Goal: Task Accomplishment & Management: Use online tool/utility

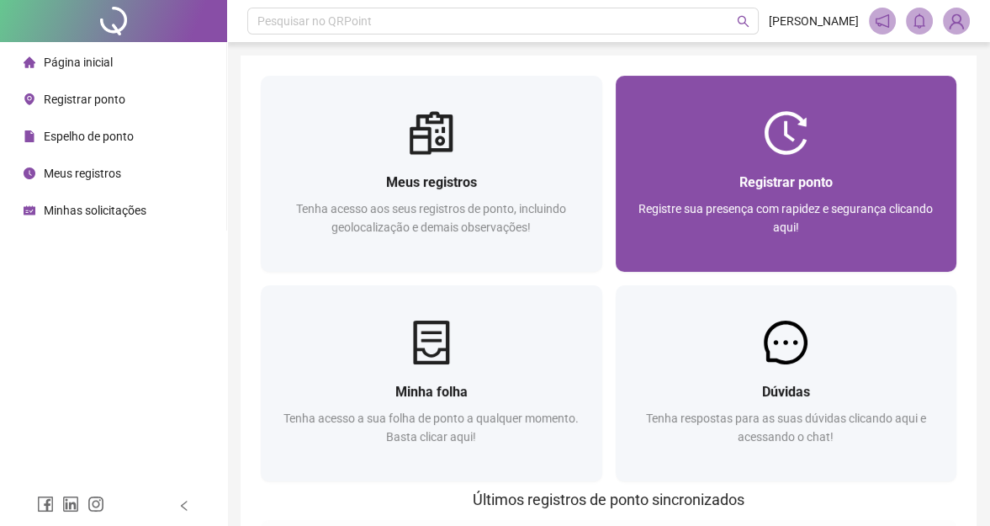
click at [807, 172] on div "Registrar ponto" at bounding box center [786, 182] width 301 height 21
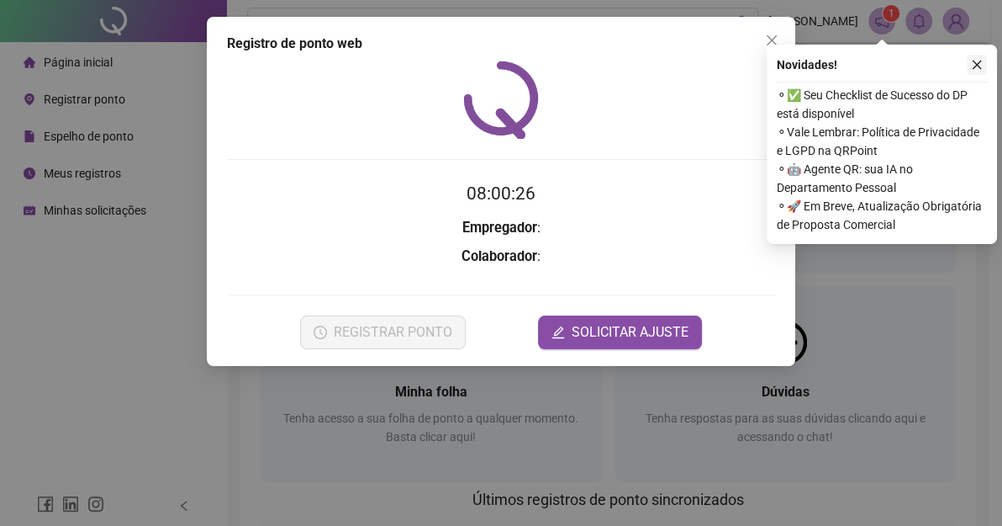
click at [982, 59] on icon "close" at bounding box center [977, 65] width 12 height 12
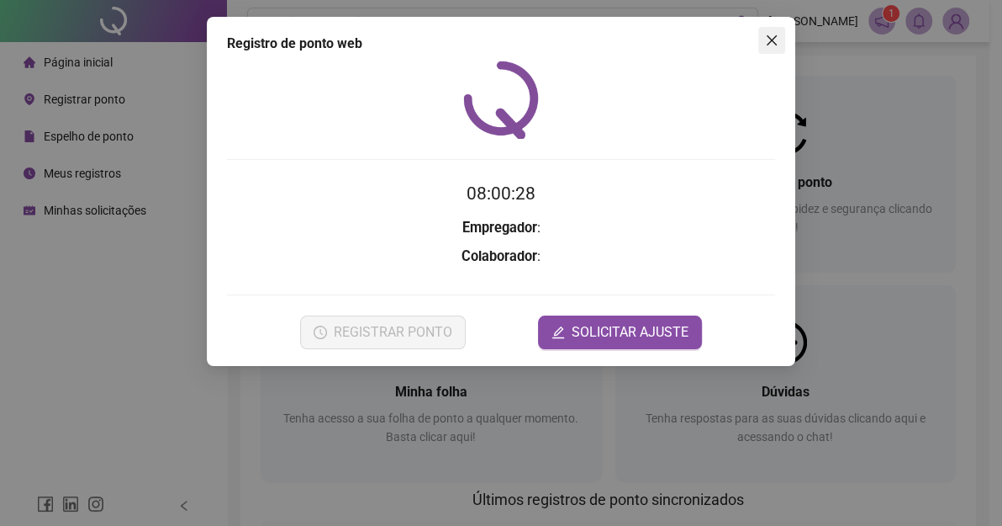
click at [769, 34] on icon "close" at bounding box center [771, 40] width 13 height 13
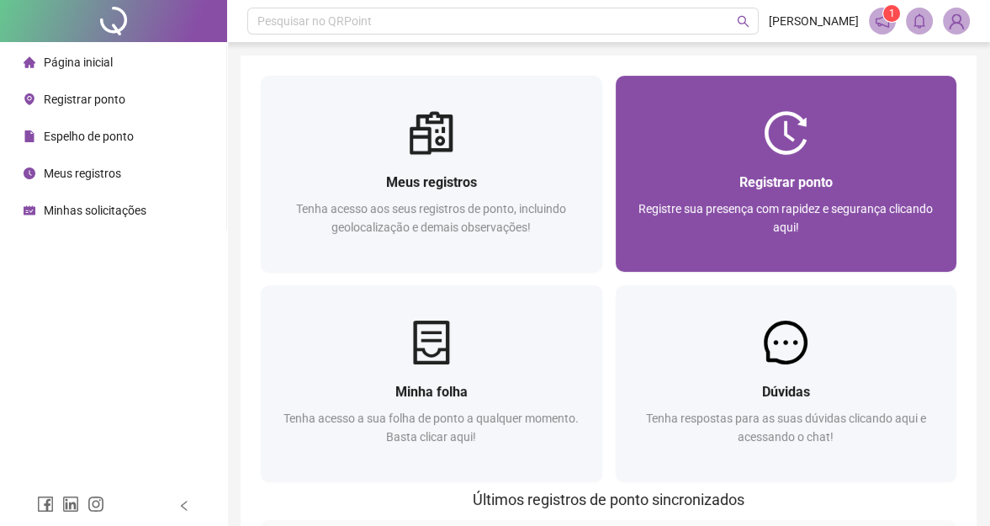
click at [806, 166] on div "Registrar ponto Registre sua presença com rapidez e segurança clicando aqui!" at bounding box center [785, 213] width 341 height 117
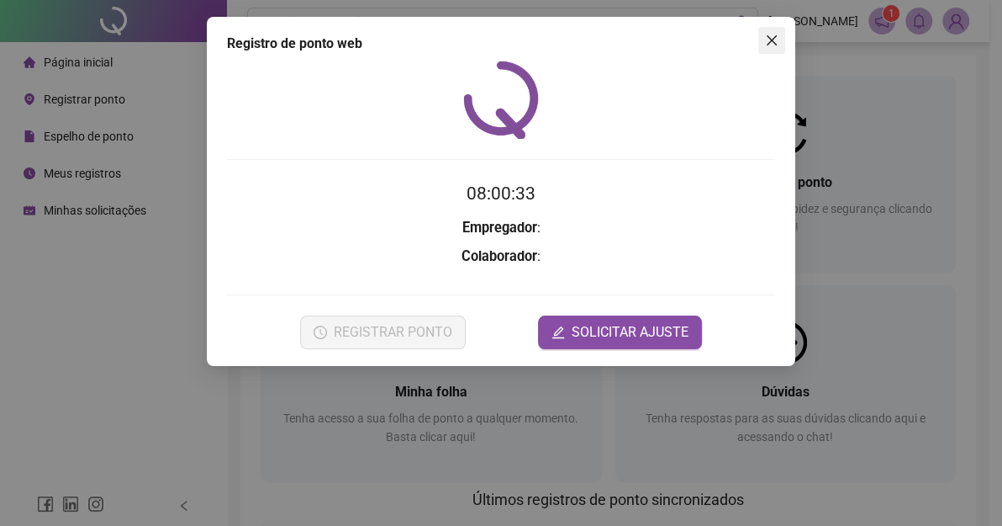
click at [762, 36] on span "Close" at bounding box center [771, 40] width 27 height 13
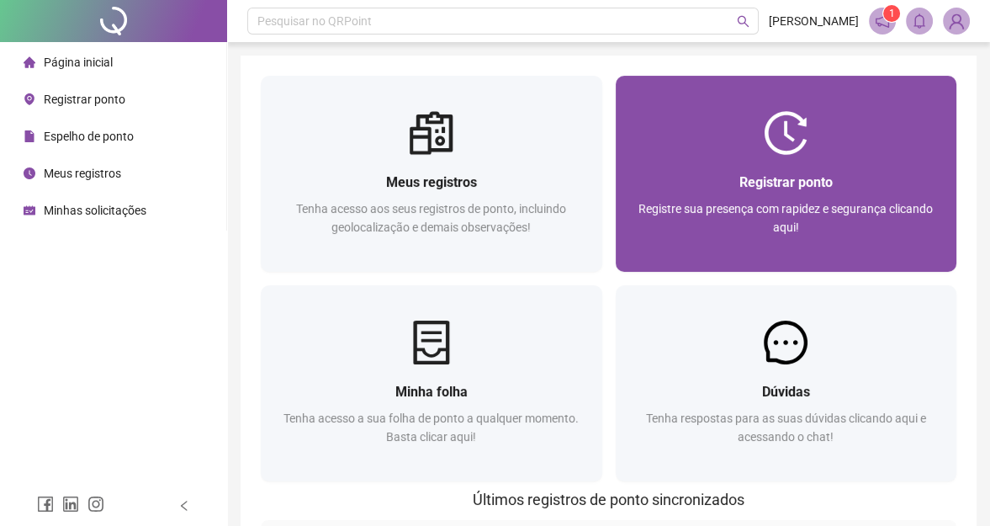
click at [748, 151] on div at bounding box center [785, 133] width 341 height 44
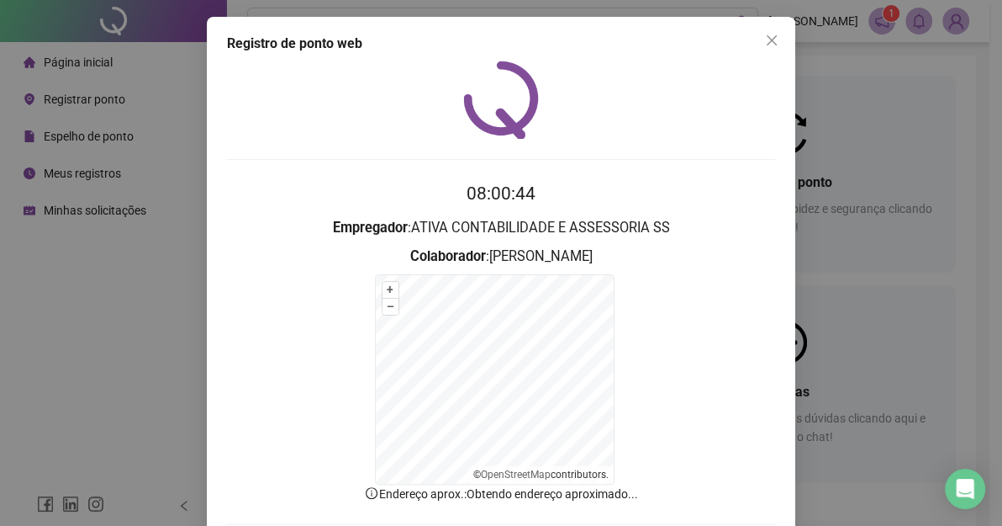
scroll to position [88, 0]
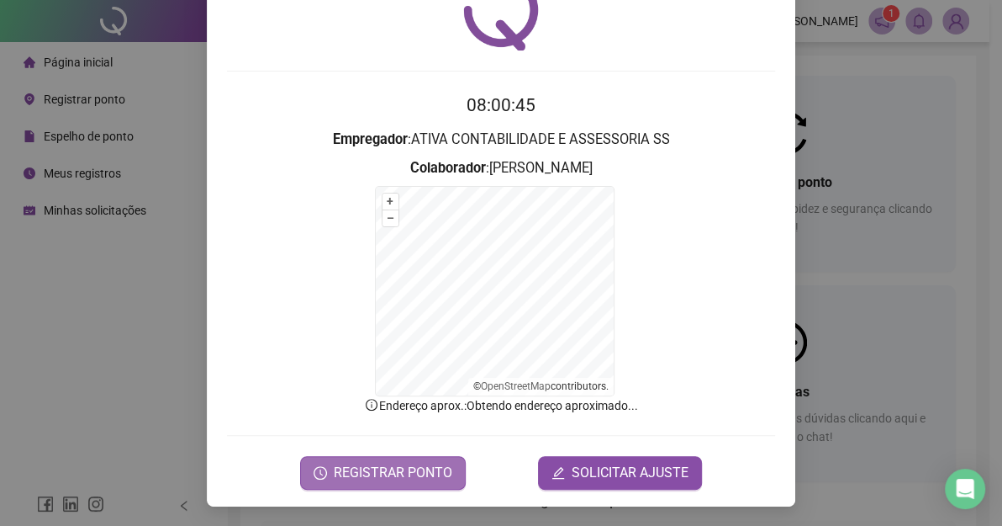
click at [387, 471] on span "REGISTRAR PONTO" at bounding box center [393, 472] width 119 height 20
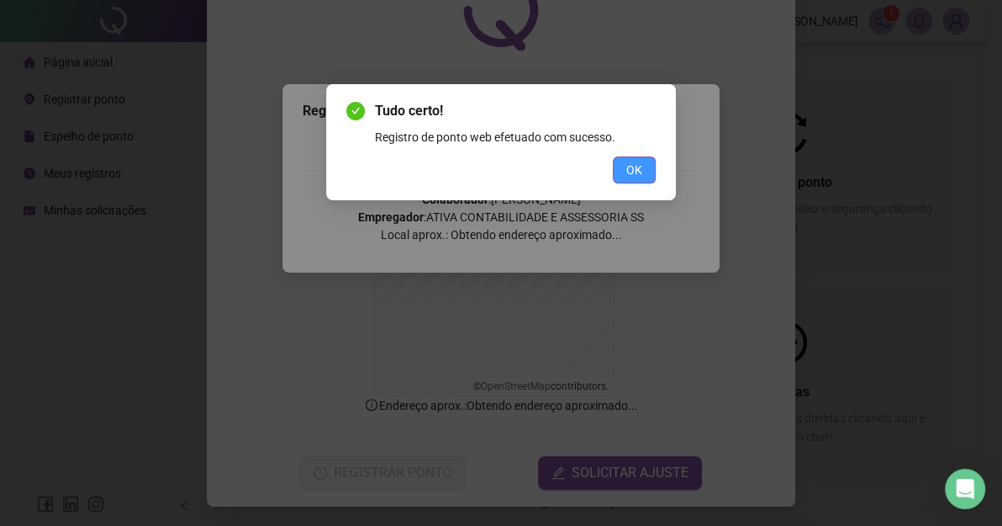
click at [630, 161] on span "OK" at bounding box center [634, 170] width 16 height 18
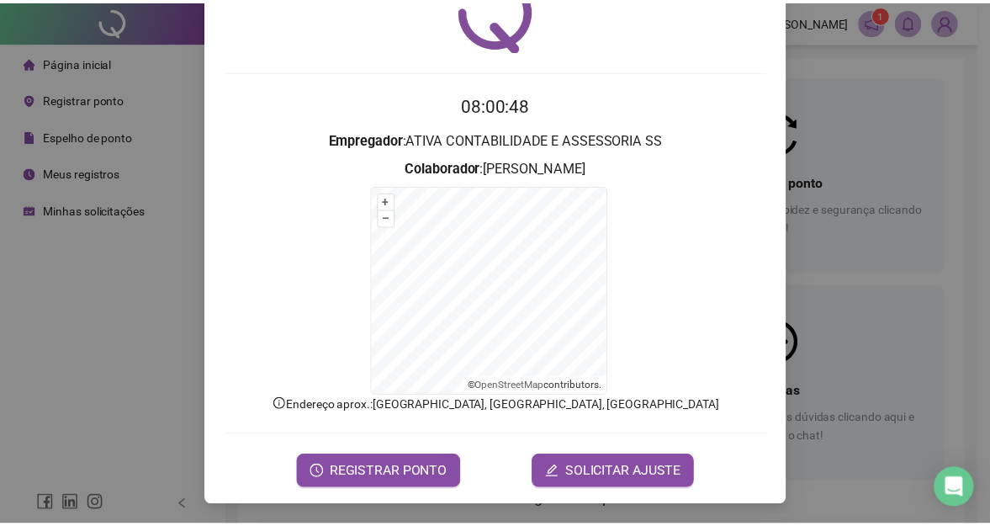
scroll to position [0, 0]
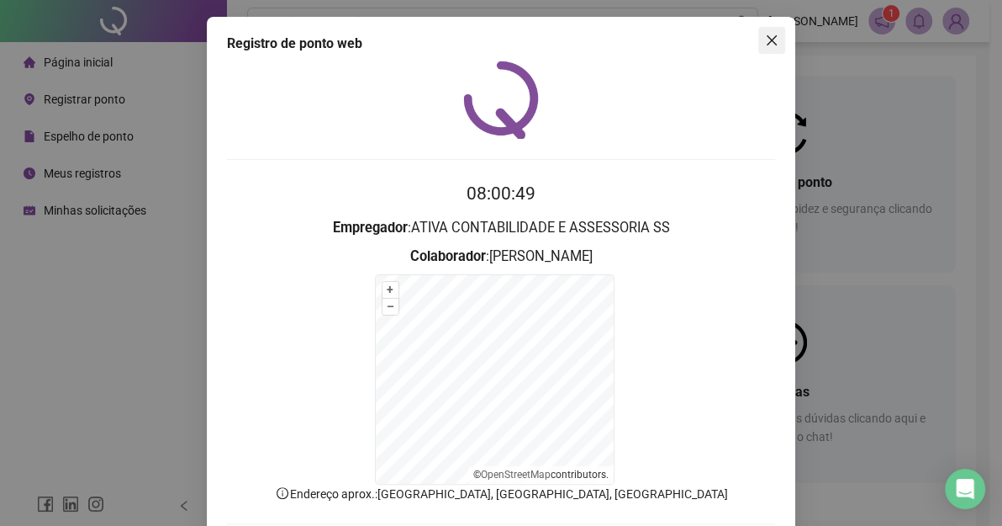
click at [767, 43] on icon "close" at bounding box center [771, 40] width 13 height 13
